Goal: Task Accomplishment & Management: Complete application form

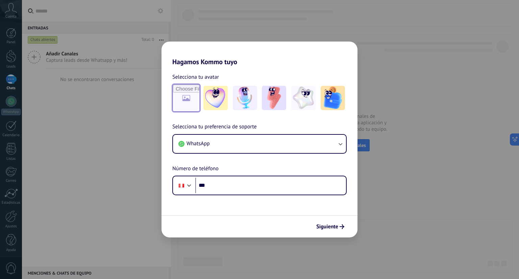
click at [183, 99] on input "file" at bounding box center [186, 98] width 26 height 26
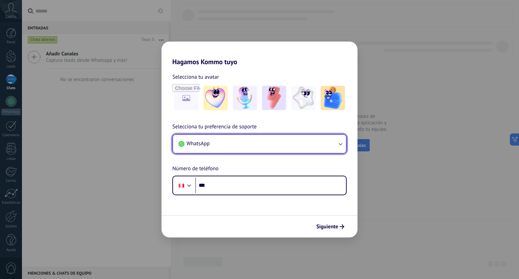
click at [219, 144] on button "WhatsApp" at bounding box center [259, 144] width 173 height 18
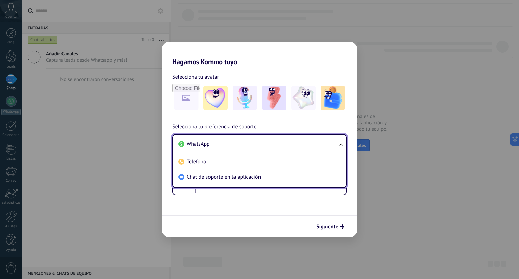
click at [219, 144] on li "WhatsApp" at bounding box center [258, 144] width 165 height 15
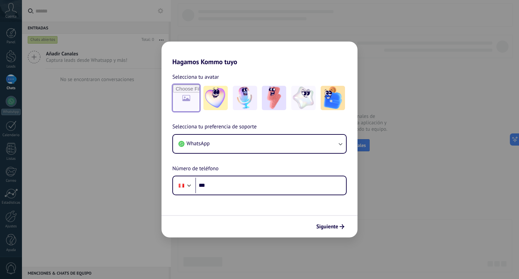
click at [178, 99] on input "file" at bounding box center [186, 98] width 26 height 26
type input "**********"
click at [186, 102] on input "file" at bounding box center [186, 98] width 26 height 26
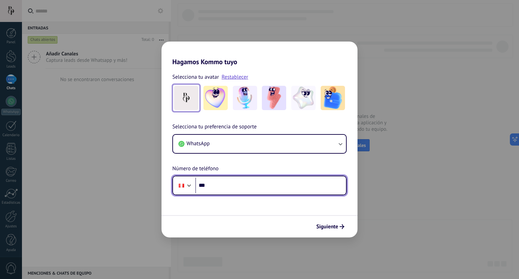
click at [226, 188] on input "***" at bounding box center [270, 186] width 151 height 16
type input "**********"
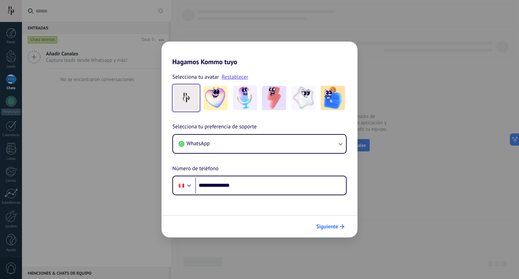
click at [324, 224] on span "Siguiente" at bounding box center [327, 226] width 22 height 5
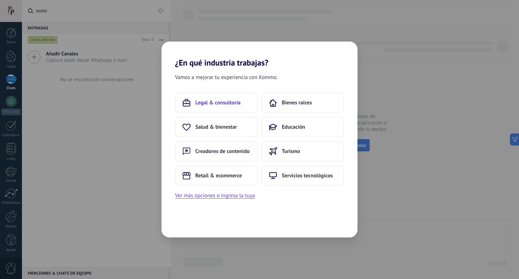
click at [211, 98] on button "Legal & consultoría" at bounding box center [216, 103] width 82 height 20
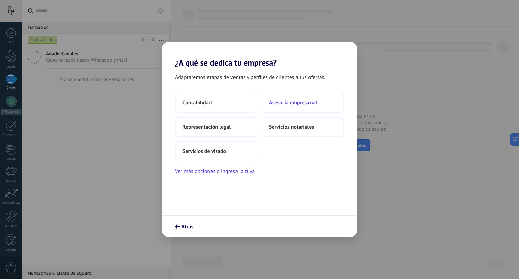
click at [293, 102] on span "Asesoría empresarial" at bounding box center [293, 102] width 48 height 7
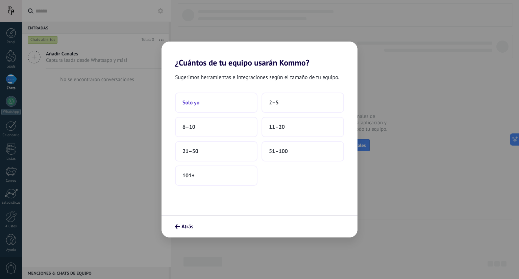
click at [195, 104] on span "Solo yo" at bounding box center [191, 102] width 17 height 7
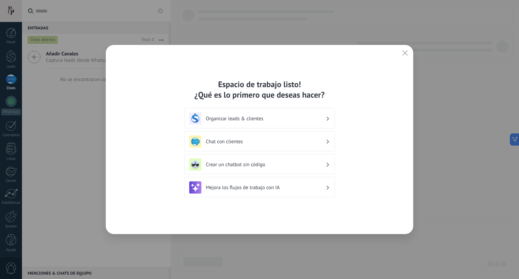
click at [329, 164] on icon at bounding box center [328, 165] width 2 height 4
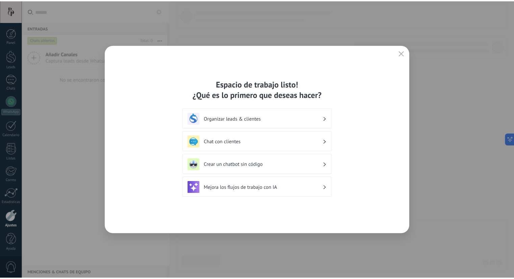
scroll to position [2, 0]
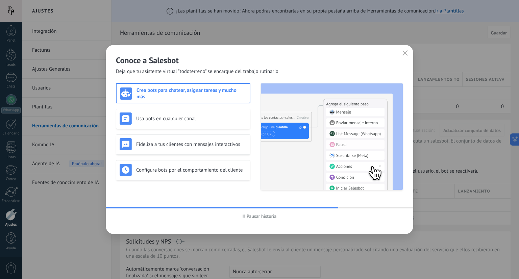
click at [183, 92] on h3 "Crea bots para chatear, asignar tareas y mucho más" at bounding box center [192, 93] width 110 height 13
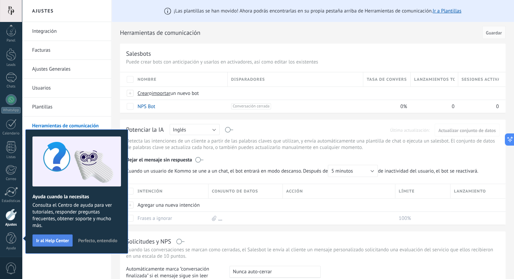
click at [58, 241] on span "Ir al Help Center" at bounding box center [52, 240] width 33 height 5
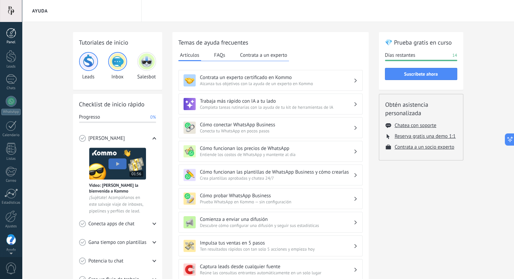
click at [10, 31] on div at bounding box center [11, 33] width 10 height 10
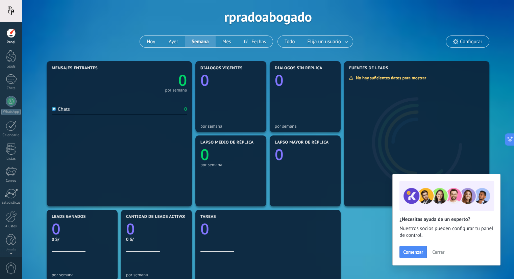
scroll to position [34, 0]
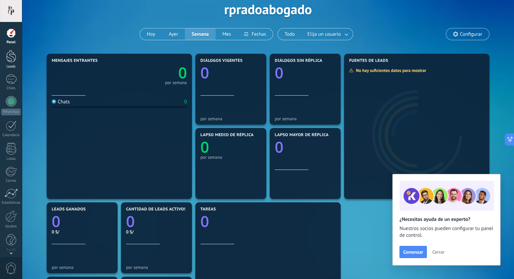
click at [12, 56] on div at bounding box center [11, 56] width 10 height 13
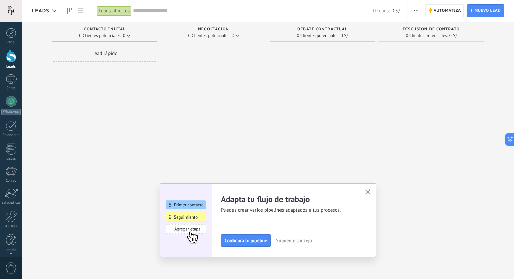
click at [368, 193] on icon "button" at bounding box center [367, 192] width 5 height 5
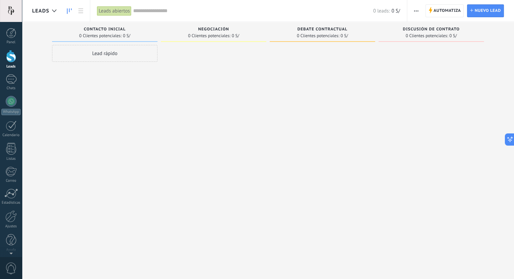
click at [101, 53] on div "Lead rápido" at bounding box center [104, 53] width 105 height 17
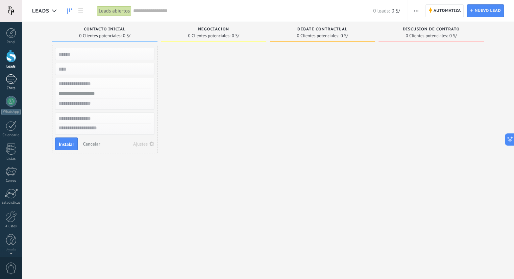
click at [8, 79] on div at bounding box center [11, 79] width 11 height 10
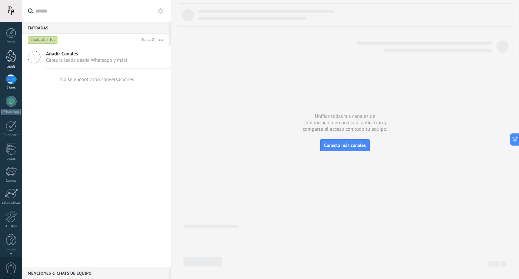
click at [11, 62] on div at bounding box center [11, 56] width 10 height 13
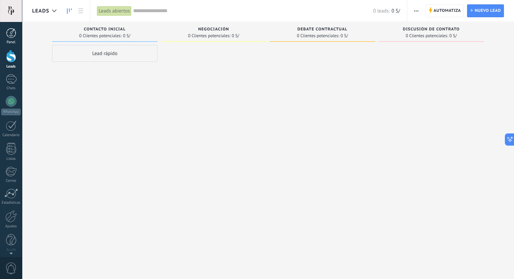
click at [11, 33] on div at bounding box center [11, 33] width 10 height 10
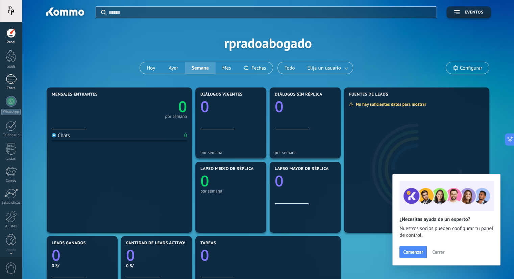
click at [11, 78] on div at bounding box center [11, 79] width 11 height 10
